Goal: Task Accomplishment & Management: Complete application form

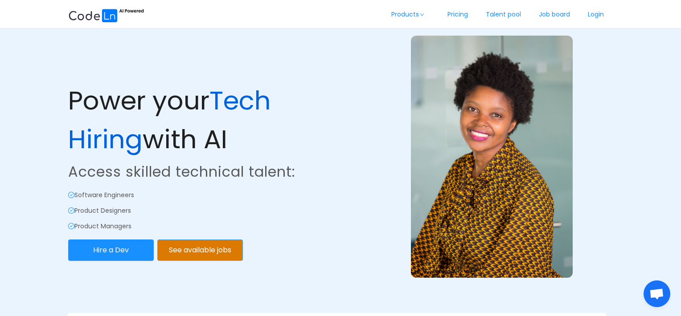
click at [204, 255] on button "See available jobs" at bounding box center [200, 250] width 86 height 21
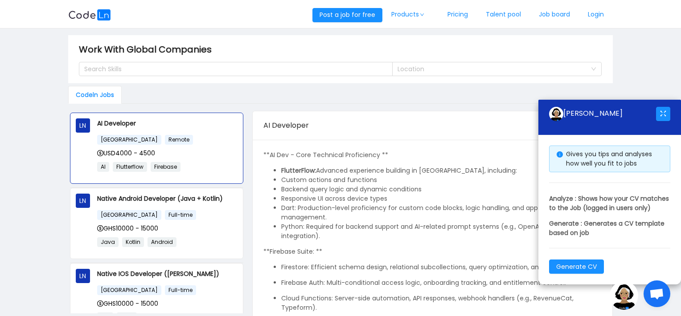
click at [204, 255] on div "LN Native Android Developer (Java + [GEOGRAPHIC_DATA]) [GEOGRAPHIC_DATA] Full-t…" at bounding box center [156, 224] width 172 height 70
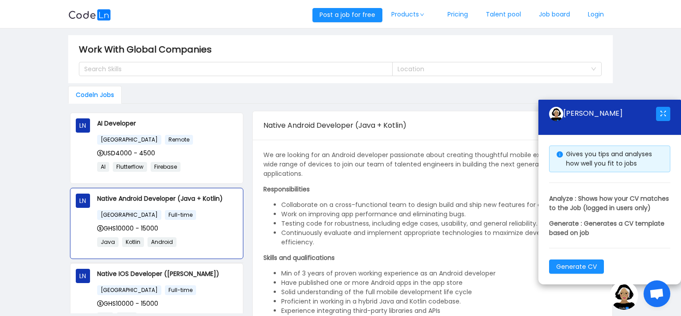
click at [660, 54] on main "Work With Global Companies Search Skills Location Codeln Jobs LN AI Developer […" at bounding box center [340, 181] width 681 height 305
click at [663, 107] on button "button" at bounding box center [663, 114] width 14 height 14
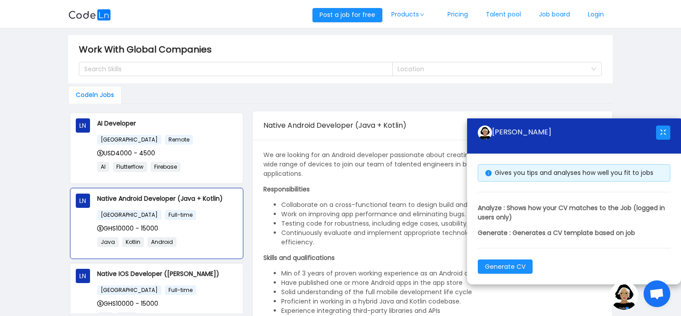
click at [663, 124] on div at bounding box center [663, 133] width 14 height 29
click at [665, 133] on button "button" at bounding box center [663, 133] width 14 height 14
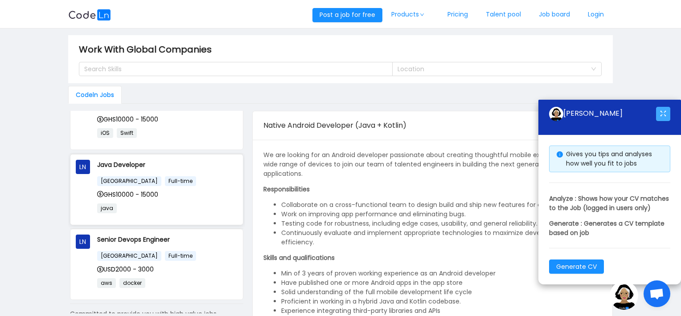
scroll to position [216, 0]
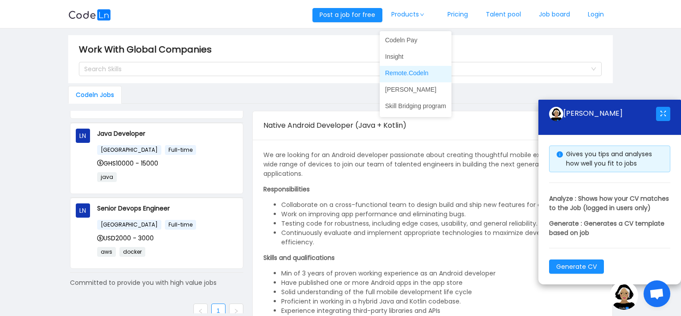
click at [435, 73] on link "Remote.Codeln" at bounding box center [416, 73] width 72 height 14
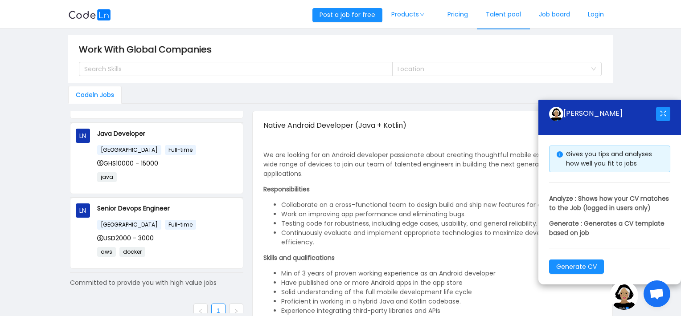
click at [497, 20] on link "Talent pool" at bounding box center [503, 14] width 53 height 29
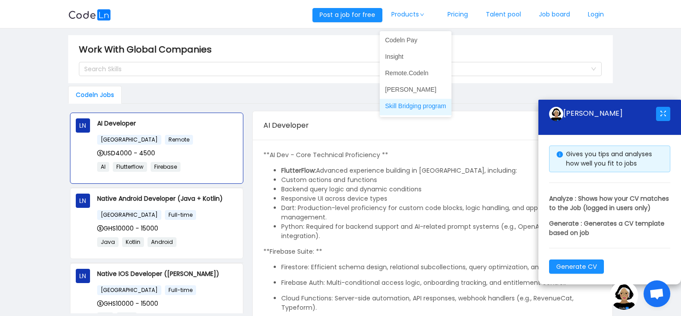
click at [417, 107] on link "Skill Bridging program" at bounding box center [416, 106] width 72 height 14
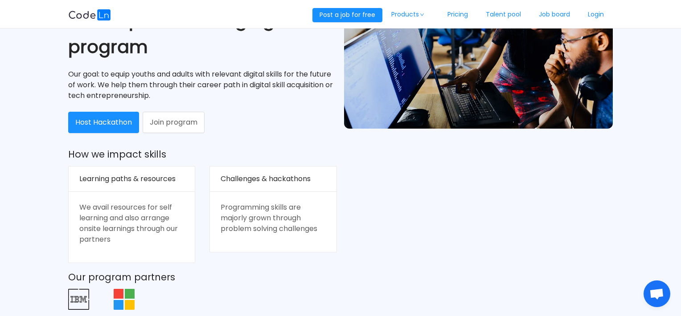
scroll to position [124, 0]
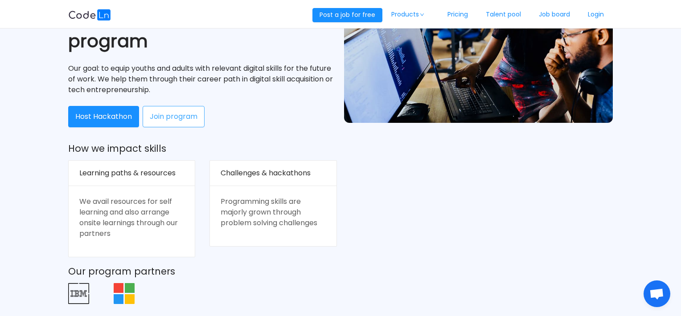
click at [169, 109] on button "Join program" at bounding box center [174, 116] width 62 height 21
